Goal: Task Accomplishment & Management: Use online tool/utility

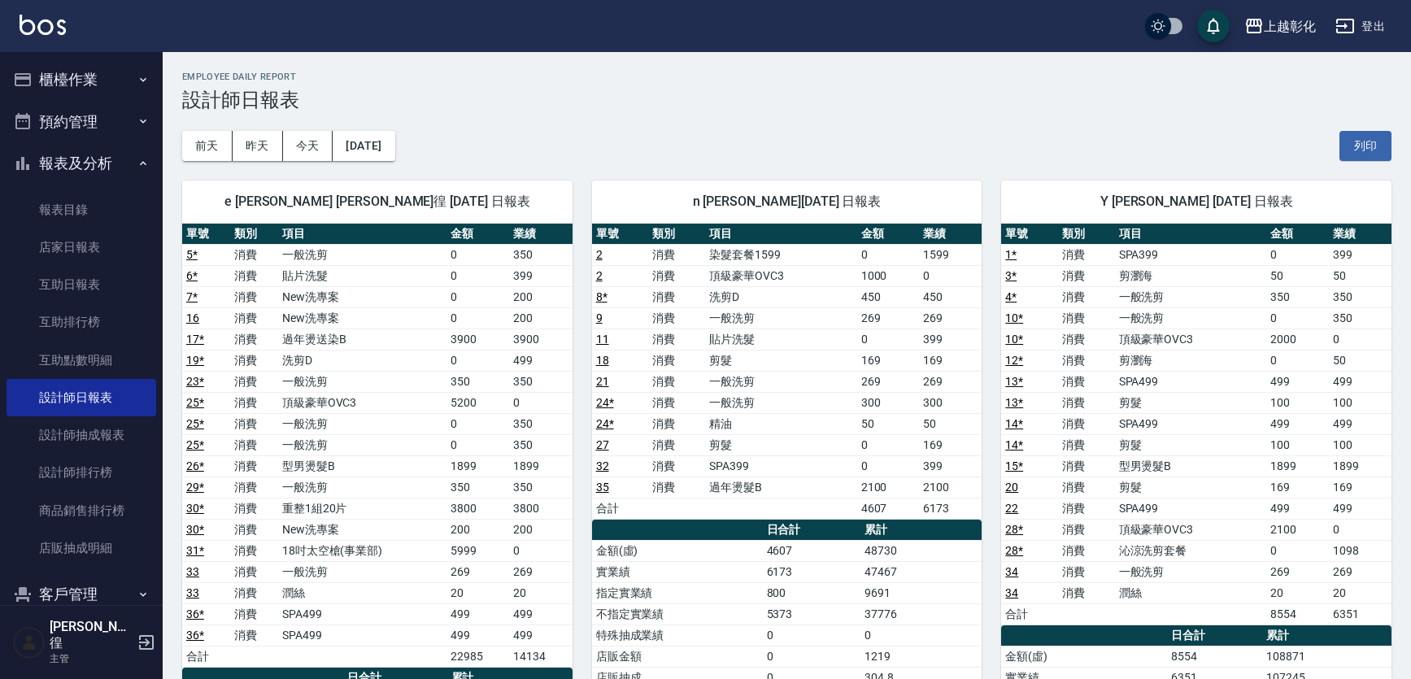
click at [104, 80] on button "櫃檯作業" at bounding box center [82, 80] width 150 height 42
click at [120, 79] on button "櫃檯作業" at bounding box center [82, 80] width 150 height 42
click at [77, 79] on button "櫃檯作業" at bounding box center [82, 80] width 150 height 42
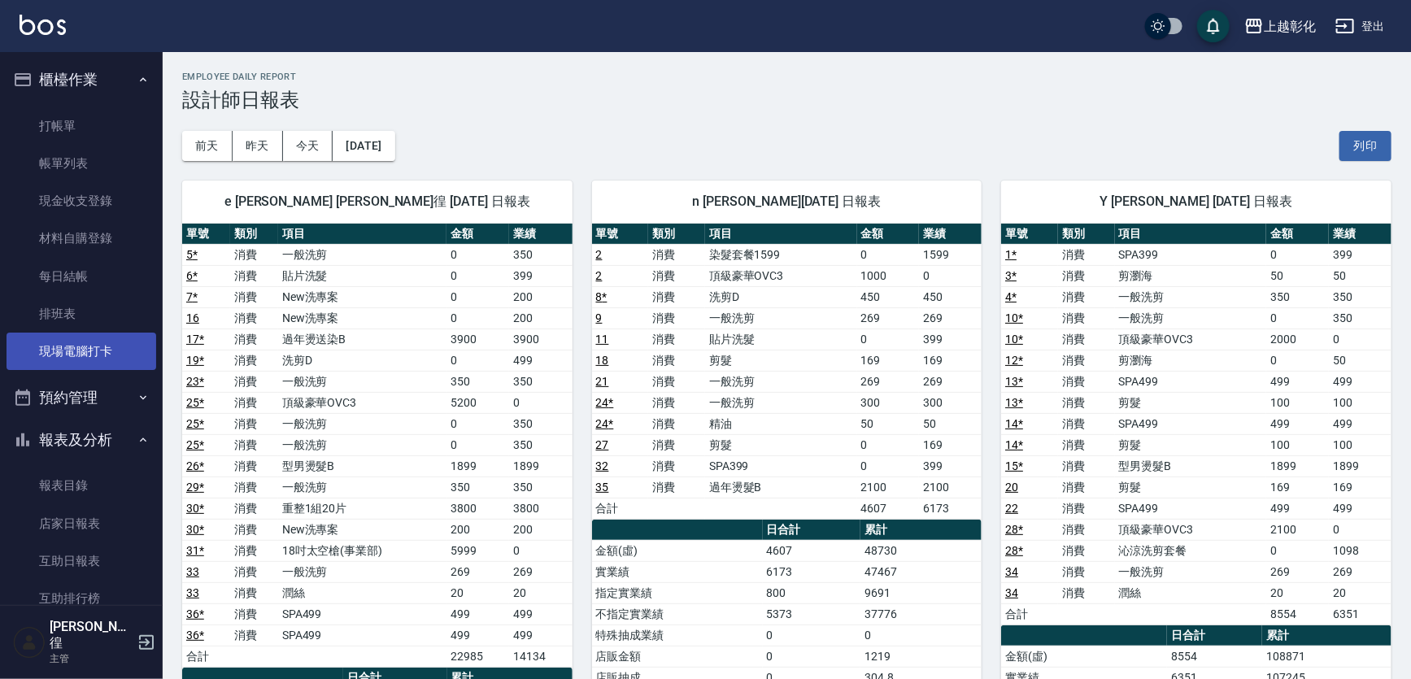
click at [87, 346] on link "現場電腦打卡" at bounding box center [82, 351] width 150 height 37
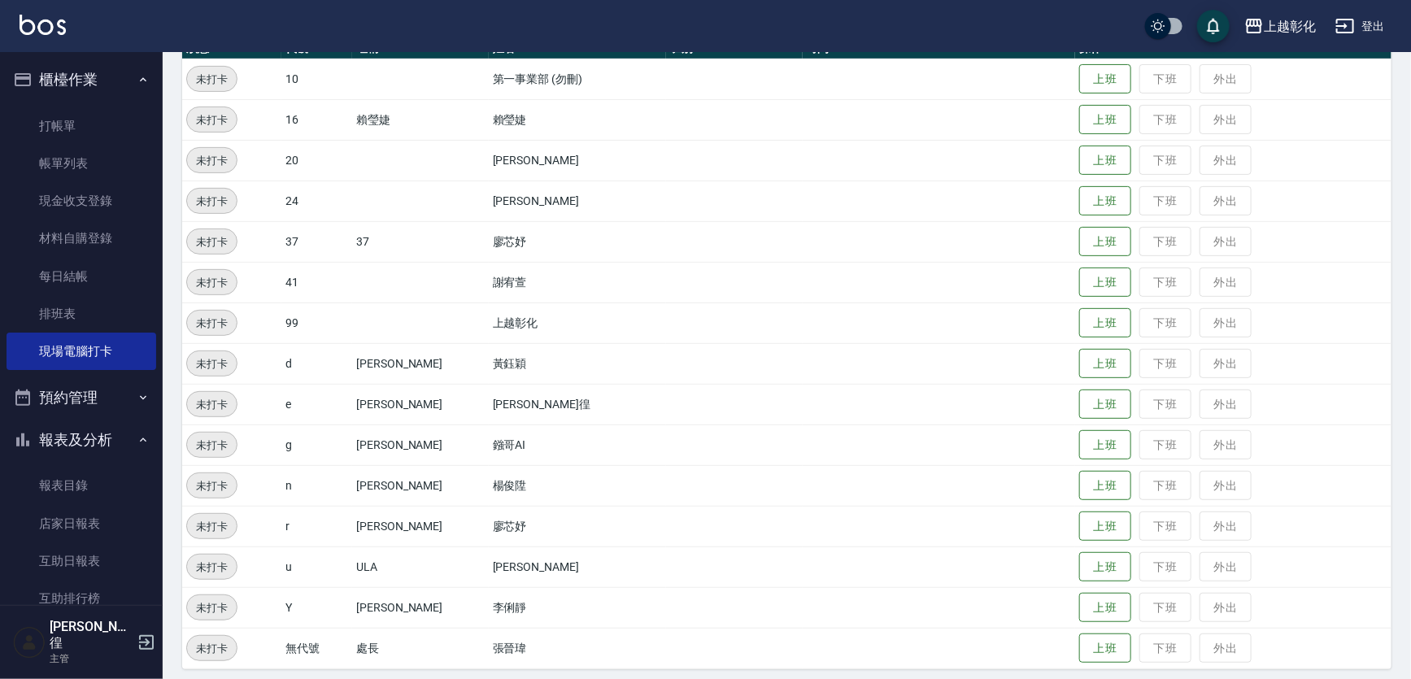
scroll to position [212, 0]
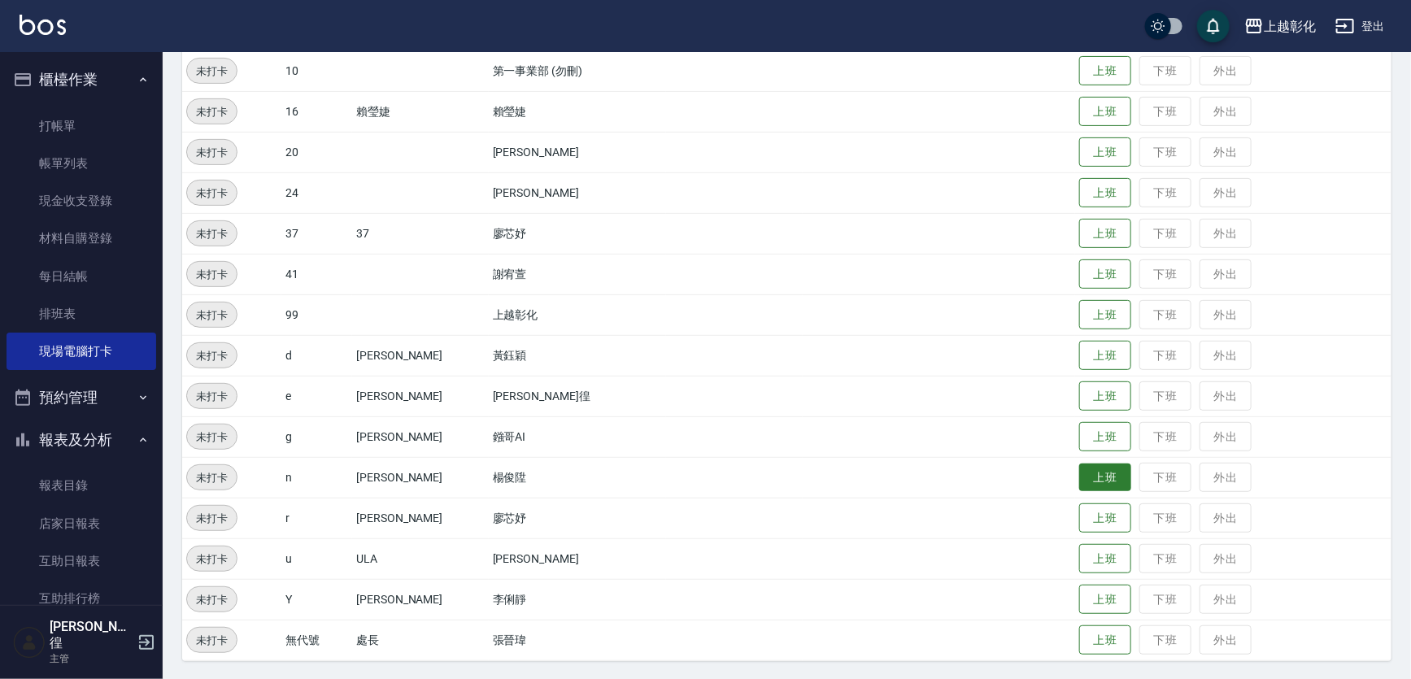
click at [1080, 473] on button "上班" at bounding box center [1105, 477] width 52 height 28
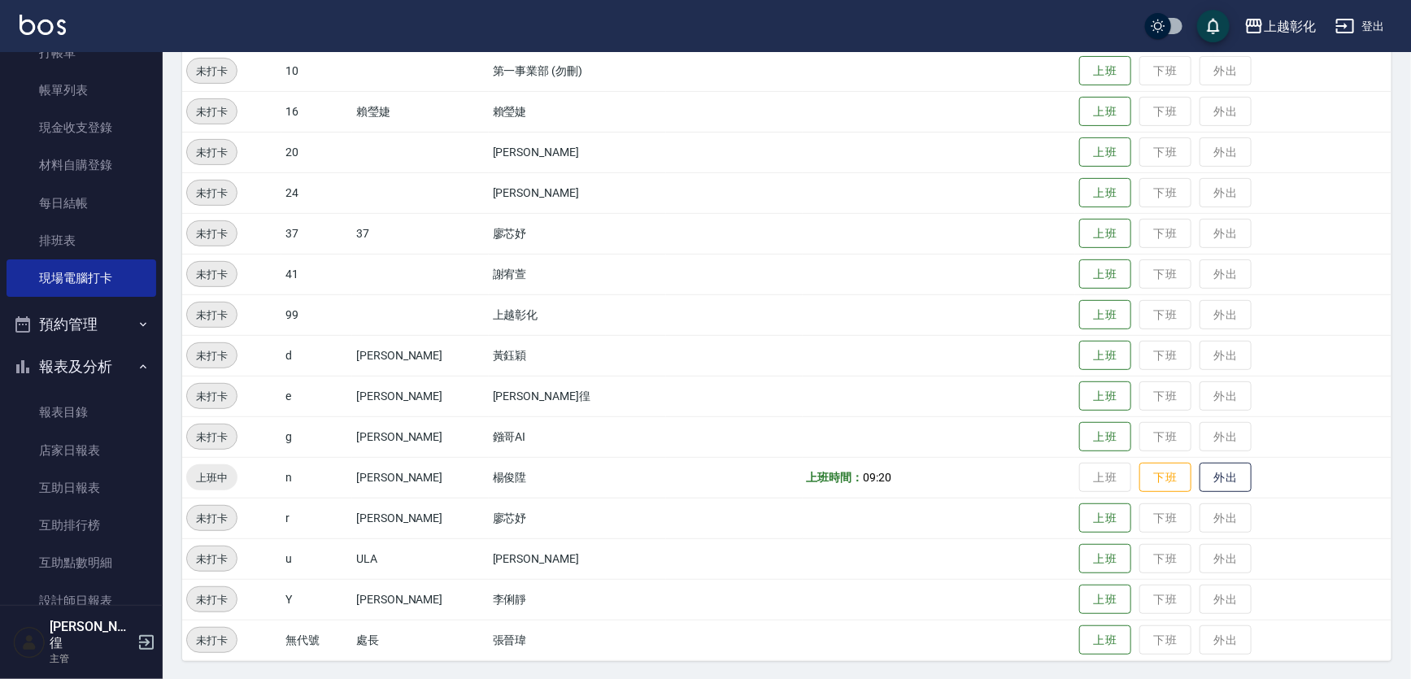
scroll to position [415, 0]
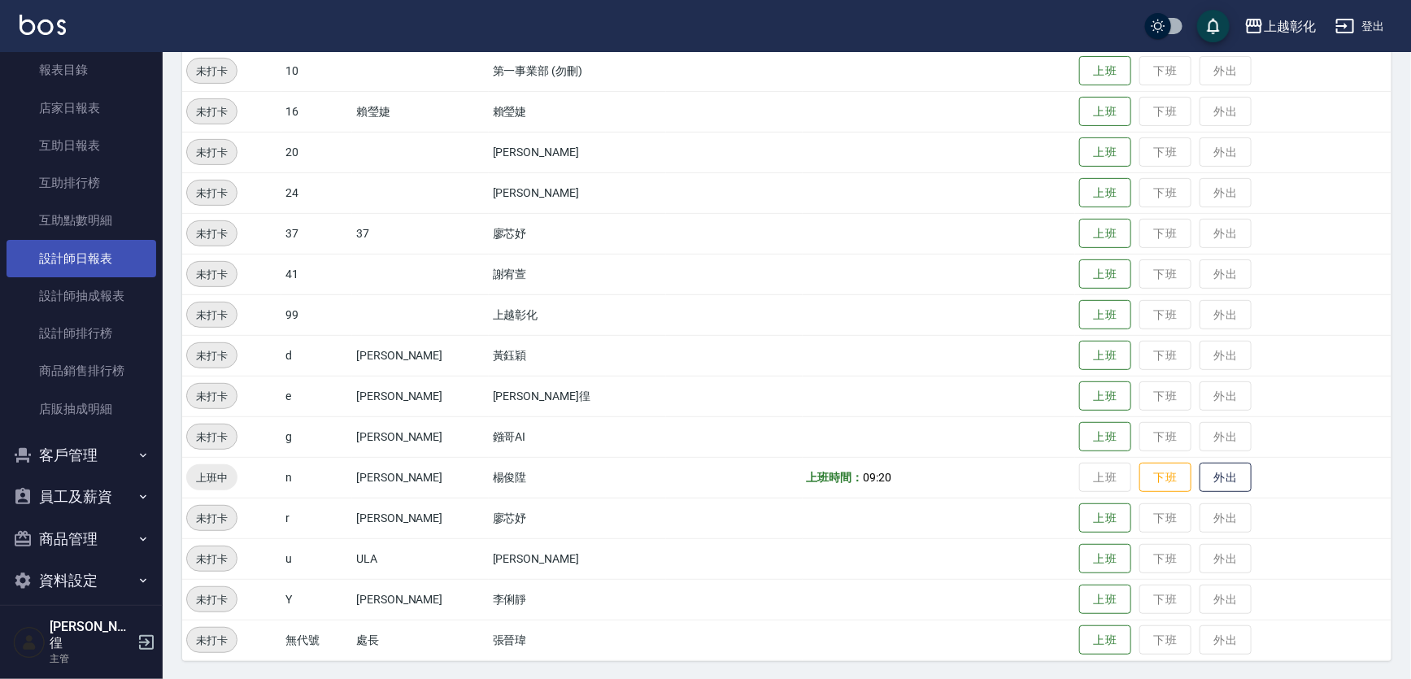
click at [73, 272] on link "設計師日報表" at bounding box center [82, 258] width 150 height 37
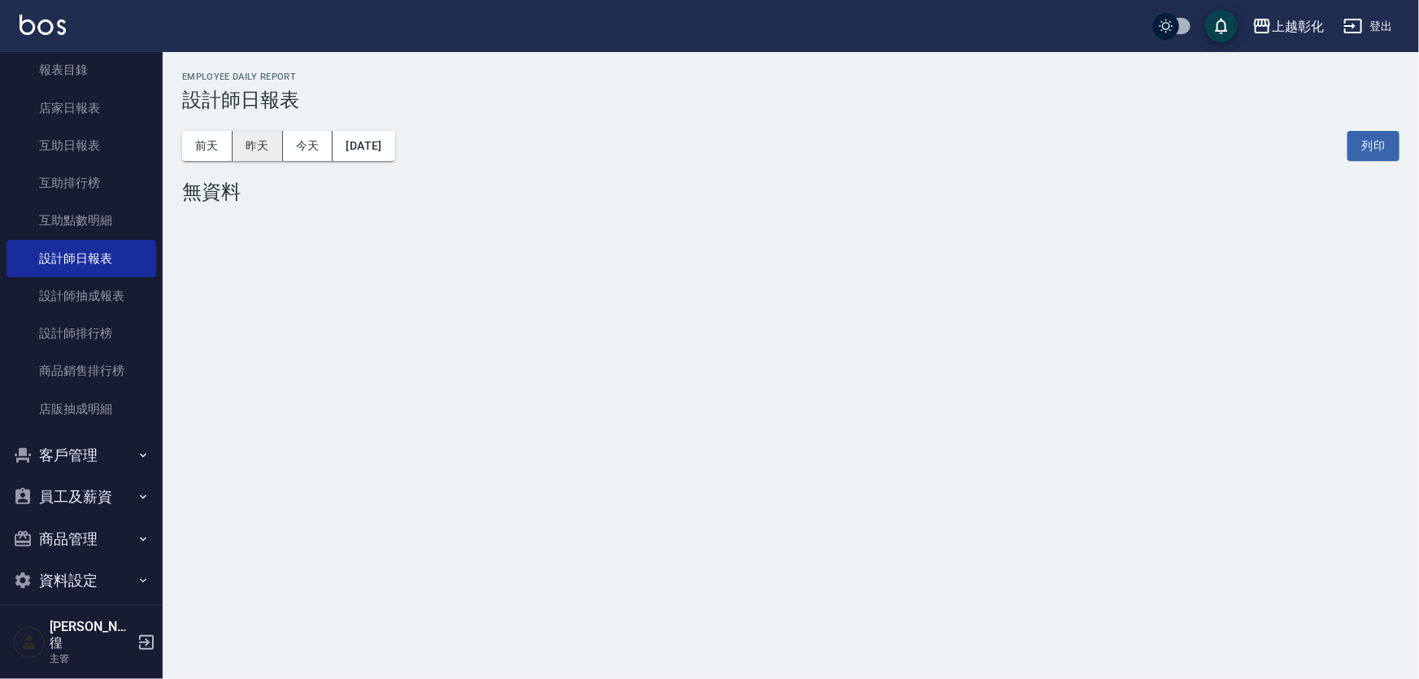
click at [244, 150] on button "昨天" at bounding box center [258, 146] width 50 height 30
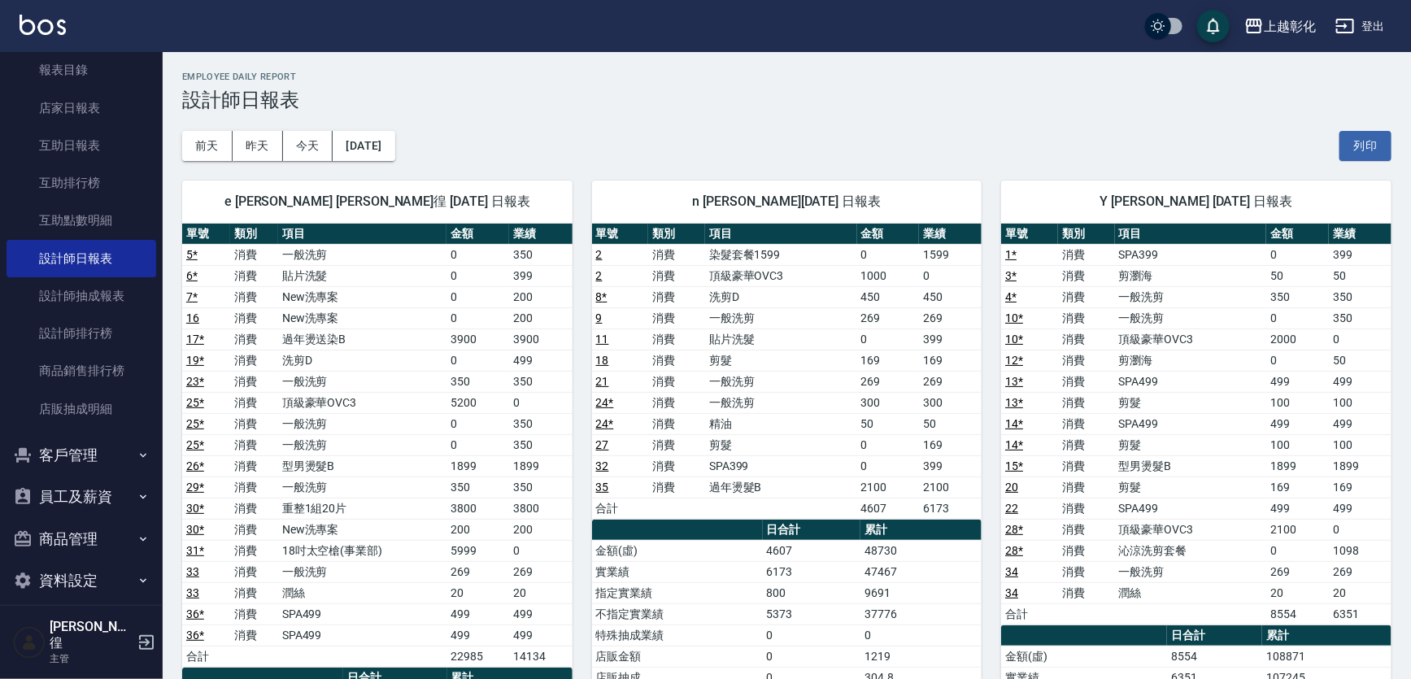
click at [873, 273] on td "1000" at bounding box center [888, 275] width 63 height 21
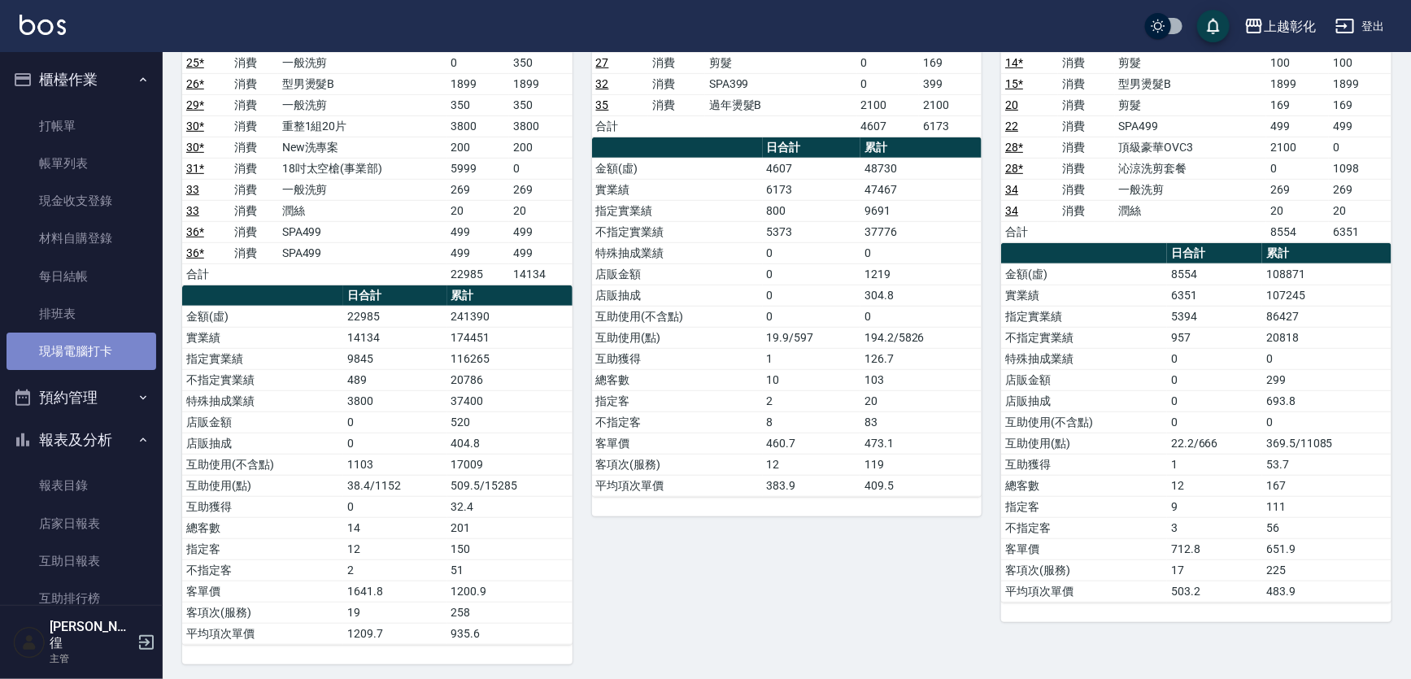
click at [99, 341] on link "現場電腦打卡" at bounding box center [82, 351] width 150 height 37
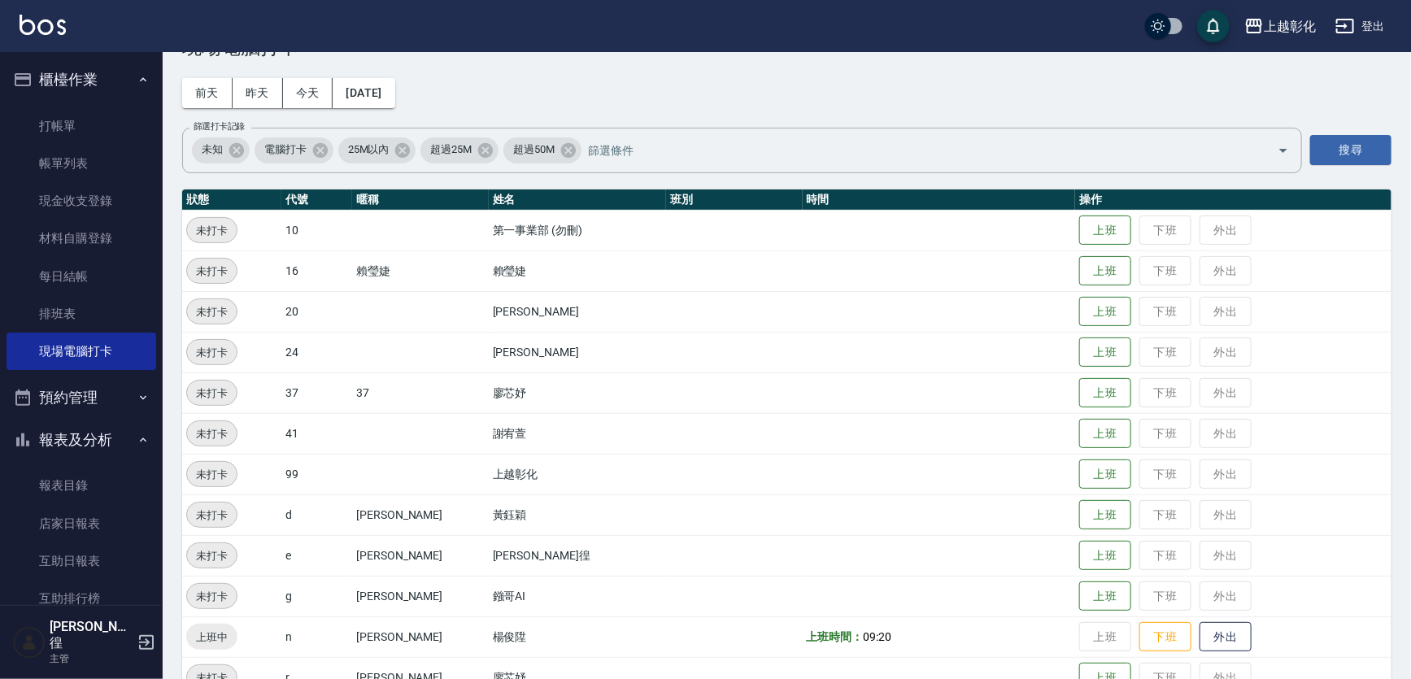
scroll to position [212, 0]
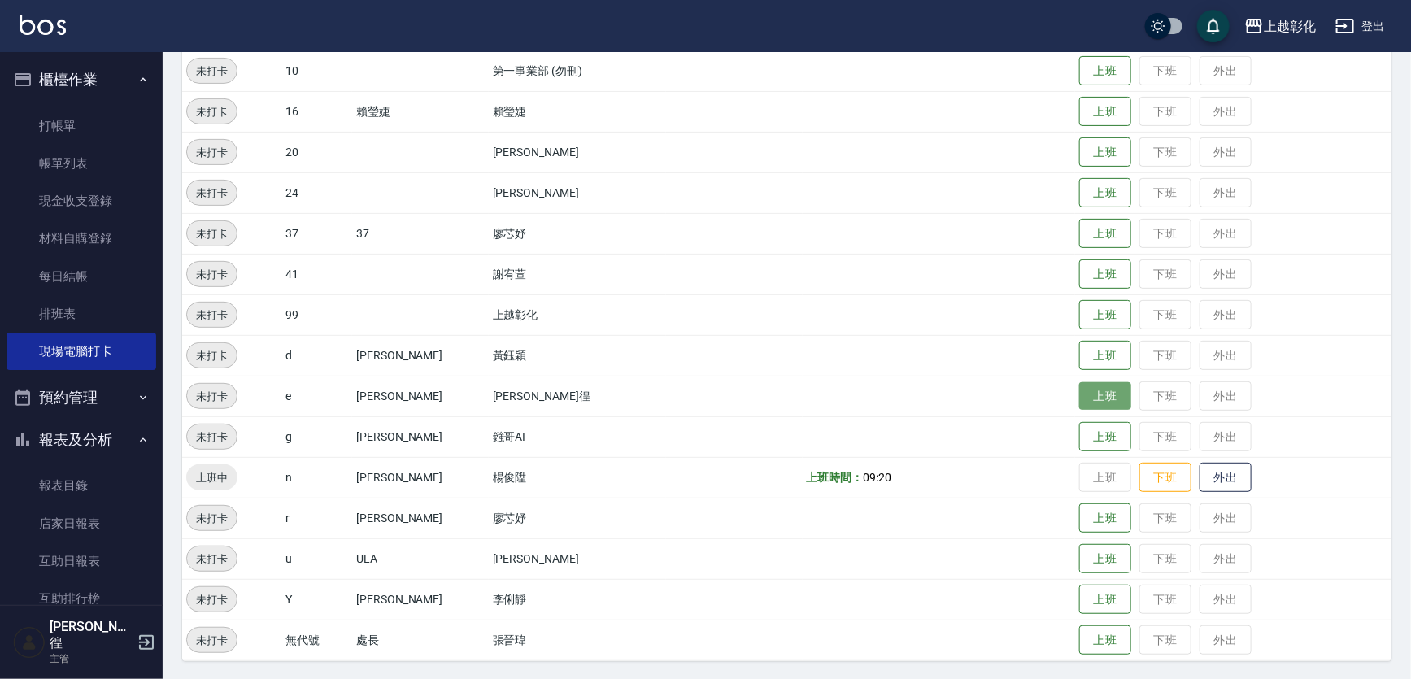
click at [1094, 398] on button "上班" at bounding box center [1105, 396] width 52 height 28
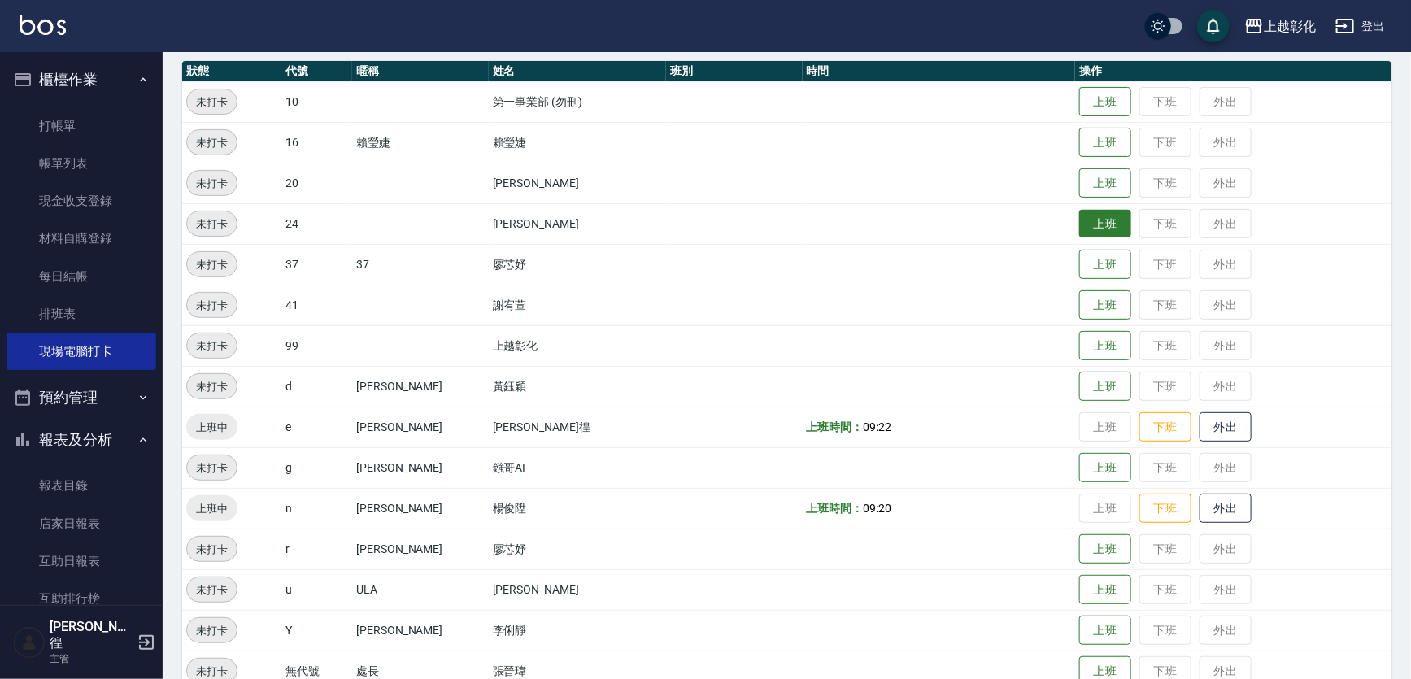
click at [1096, 213] on button "上班" at bounding box center [1105, 224] width 52 height 28
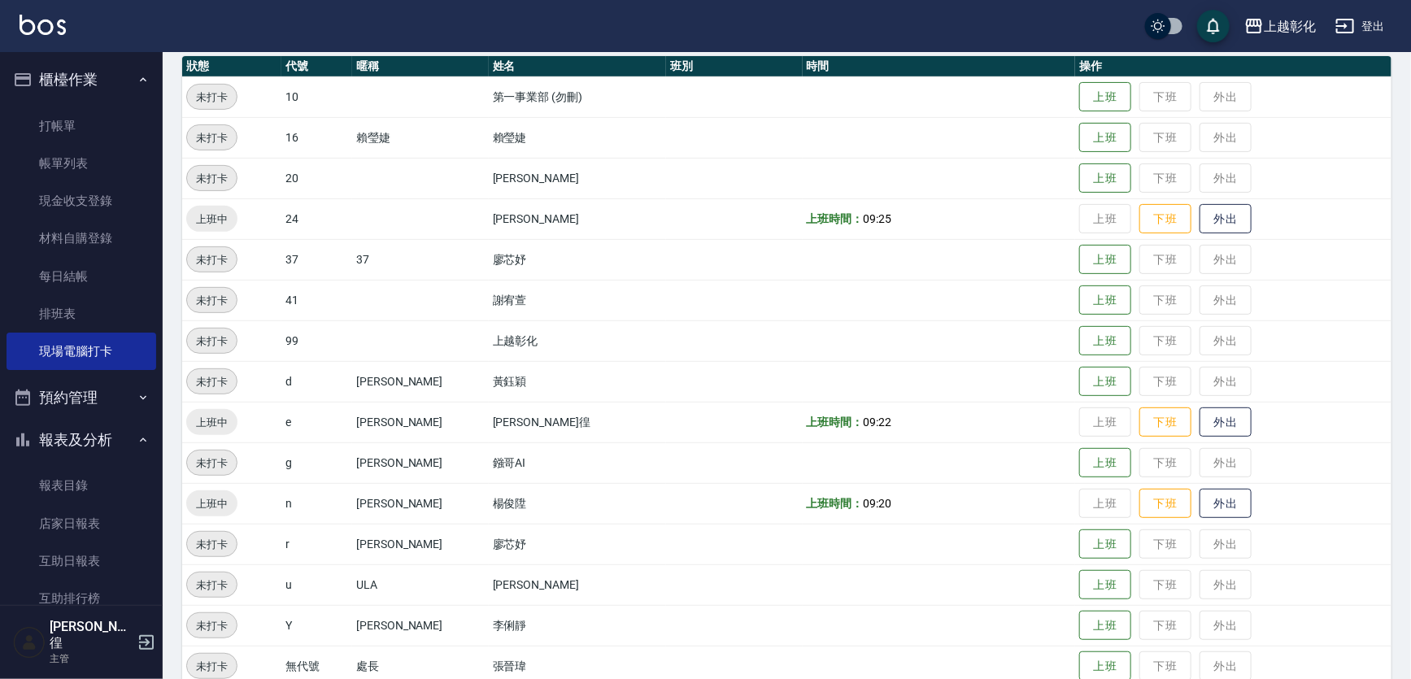
scroll to position [212, 0]
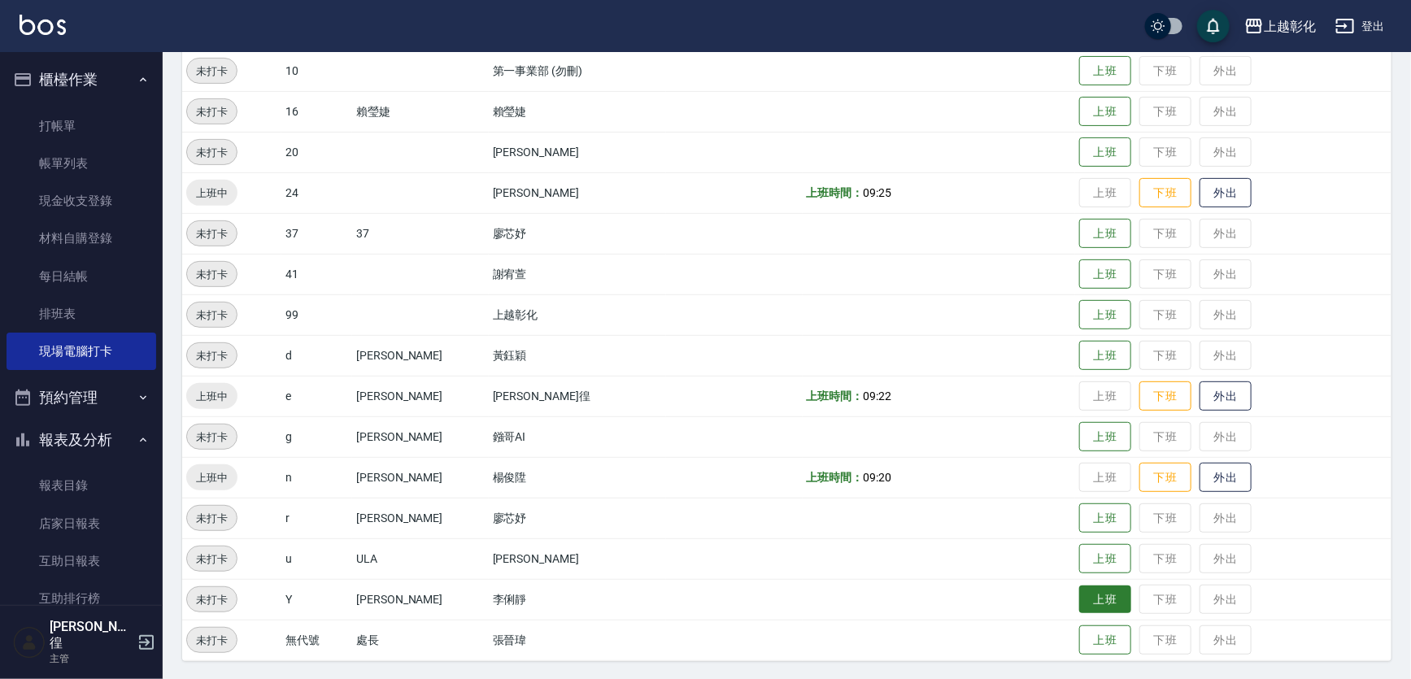
click at [1109, 604] on button "上班" at bounding box center [1105, 599] width 52 height 28
drag, startPoint x: 1090, startPoint y: 113, endPoint x: 1106, endPoint y: 105, distance: 17.5
click at [1093, 111] on button "上班" at bounding box center [1105, 112] width 52 height 28
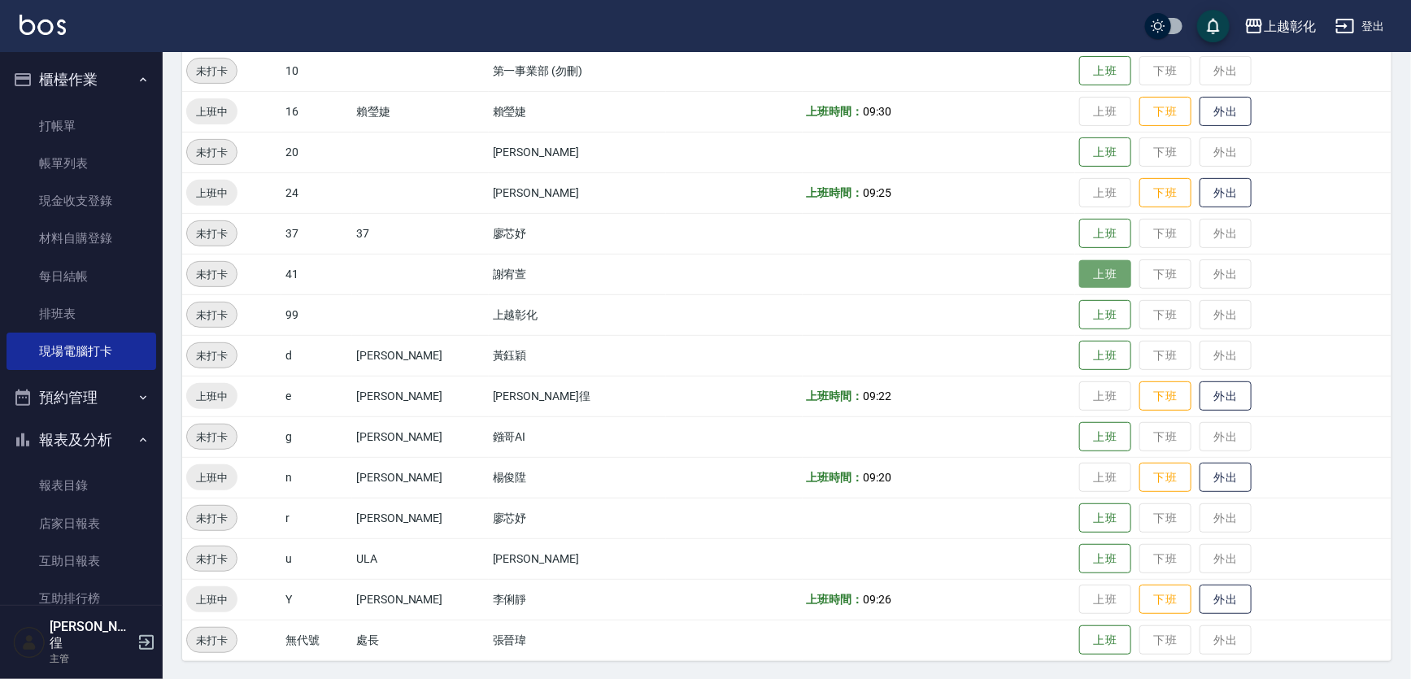
drag, startPoint x: 1085, startPoint y: 282, endPoint x: 1094, endPoint y: 285, distance: 10.1
click at [1089, 279] on button "上班" at bounding box center [1105, 274] width 52 height 28
